Goal: Task Accomplishment & Management: Use online tool/utility

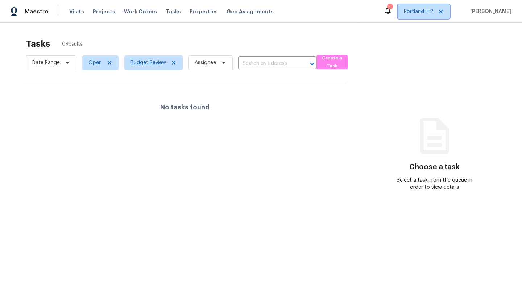
click at [420, 12] on span "Portland + 2" at bounding box center [418, 11] width 29 height 7
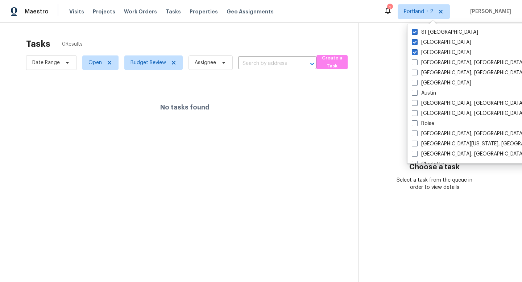
click at [395, 54] on section "Choose a task Select a task from the queue in order to view details" at bounding box center [434, 164] width 152 height 282
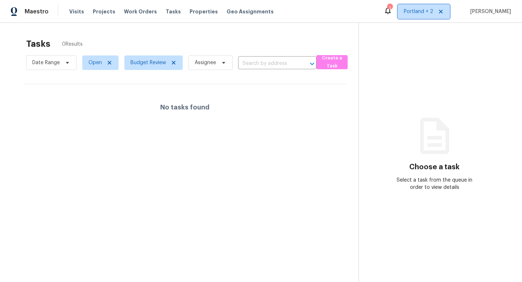
click at [425, 10] on span "Portland + 2" at bounding box center [418, 11] width 29 height 7
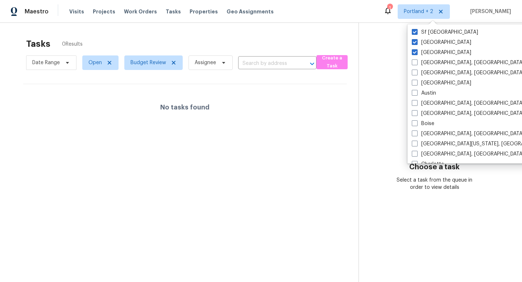
click at [387, 61] on section "Choose a task Select a task from the queue in order to view details" at bounding box center [434, 164] width 152 height 282
